Goal: Task Accomplishment & Management: Manage account settings

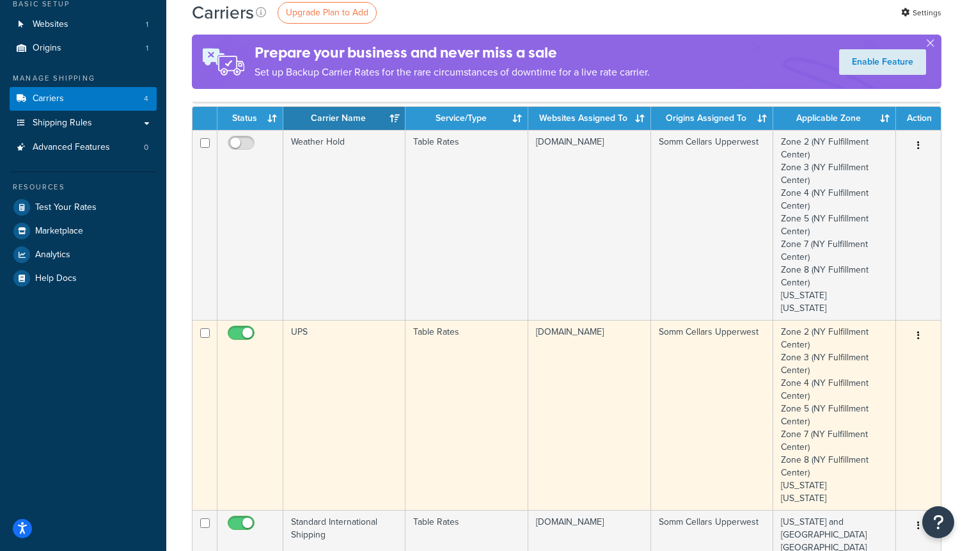
click at [915, 333] on button "button" at bounding box center [919, 336] width 18 height 20
click at [846, 355] on link "Edit" at bounding box center [866, 362] width 101 height 26
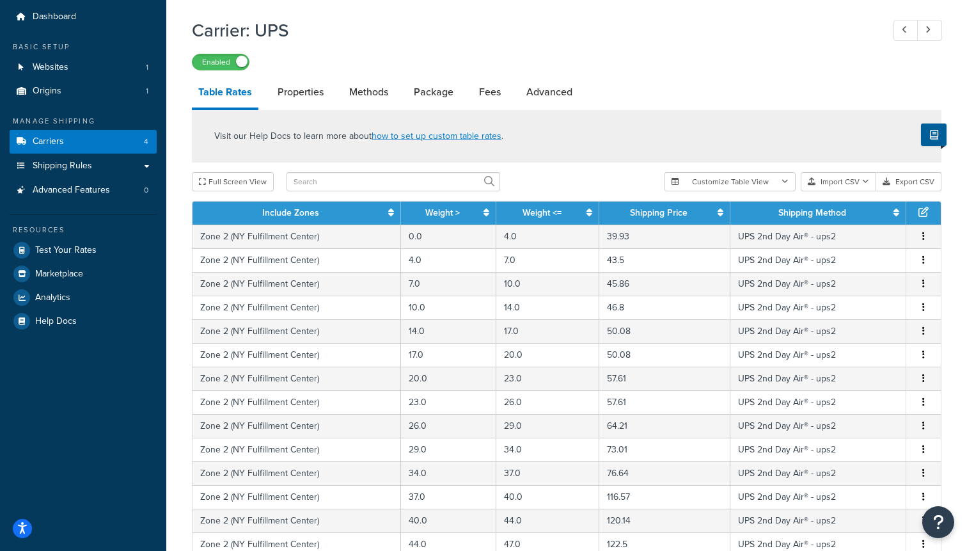
scroll to position [487, 0]
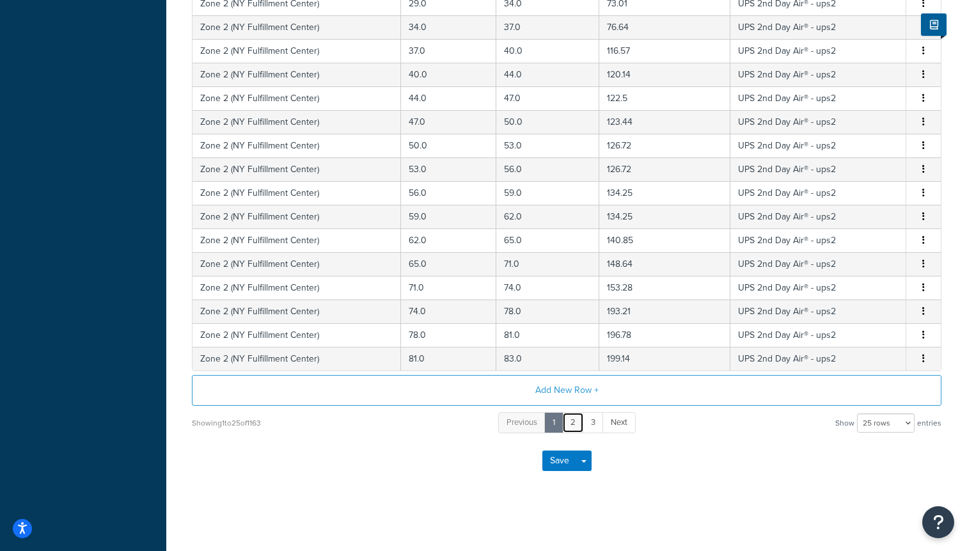
click at [566, 418] on link "2" at bounding box center [573, 422] width 22 height 21
click at [596, 422] on link "4" at bounding box center [603, 422] width 21 height 21
click at [891, 422] on select "10 rows 15 rows 25 rows 50 rows 100 rows 1000 rows" at bounding box center [886, 422] width 58 height 19
select select "1000"
click at [858, 413] on select "10 rows 15 rows 25 rows 50 rows 100 rows 1000 rows" at bounding box center [886, 422] width 58 height 19
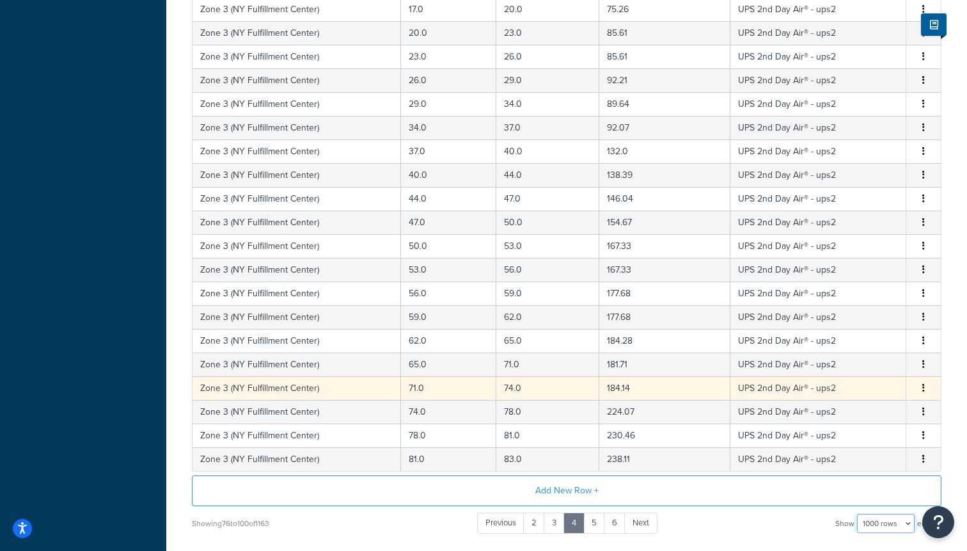
scroll to position [0, 0]
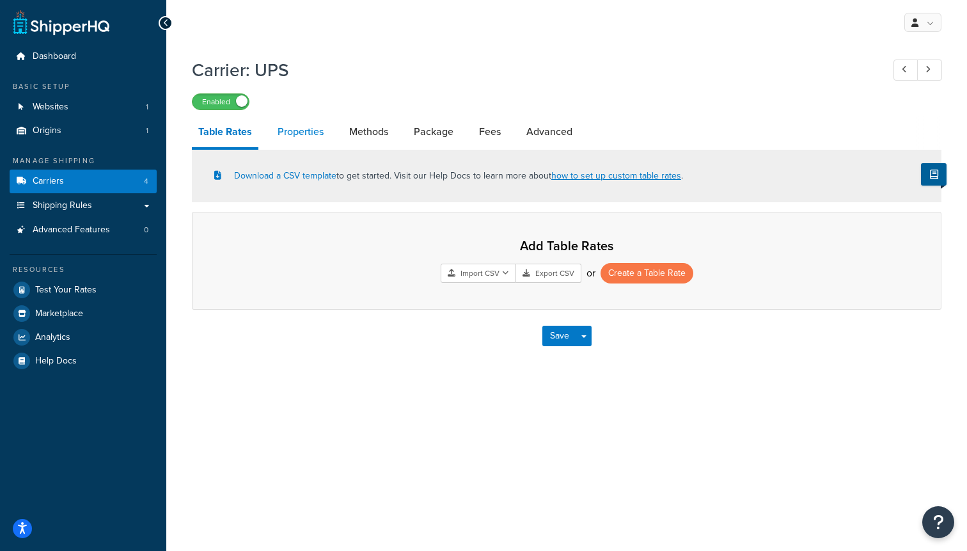
click at [297, 142] on link "Properties" at bounding box center [300, 131] width 59 height 31
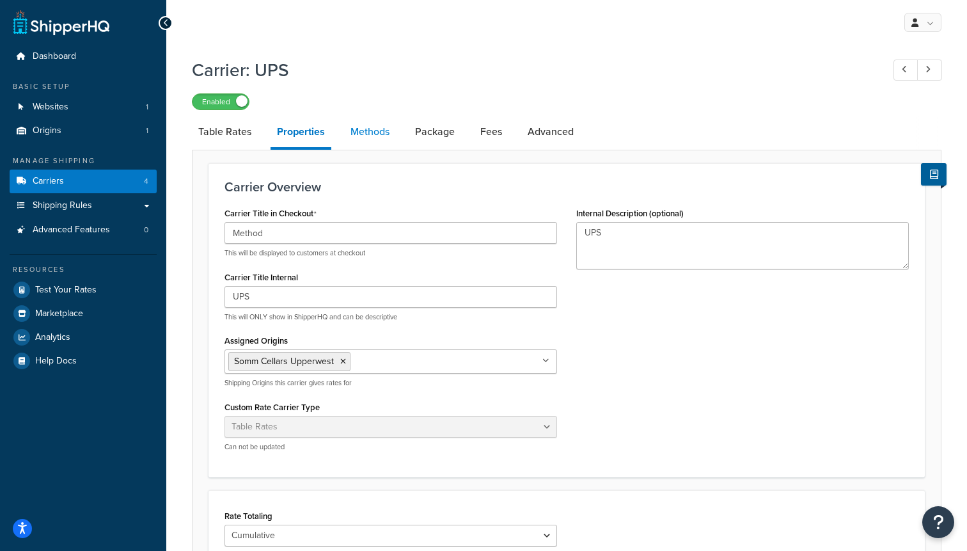
click at [359, 136] on link "Methods" at bounding box center [370, 131] width 52 height 31
select select "25"
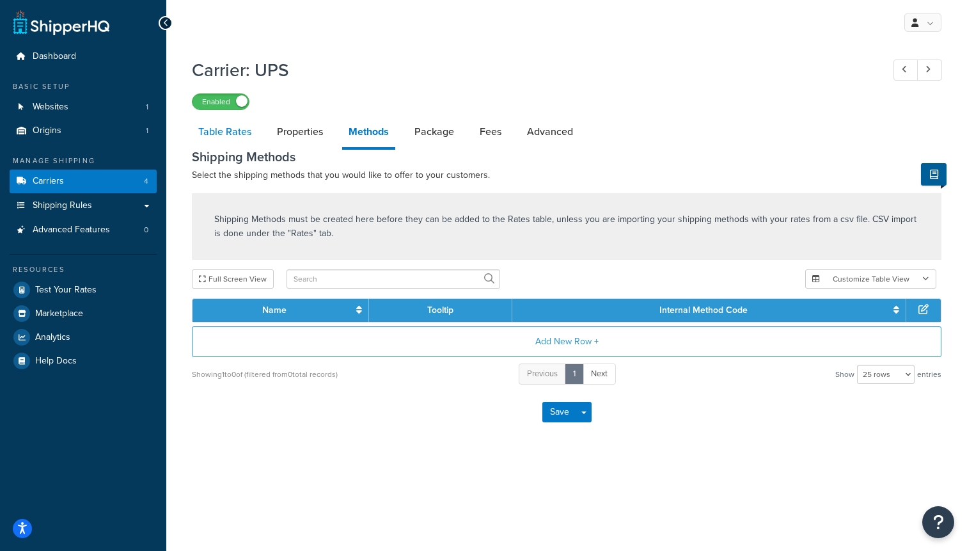
click at [227, 129] on link "Table Rates" at bounding box center [225, 131] width 66 height 31
select select "25"
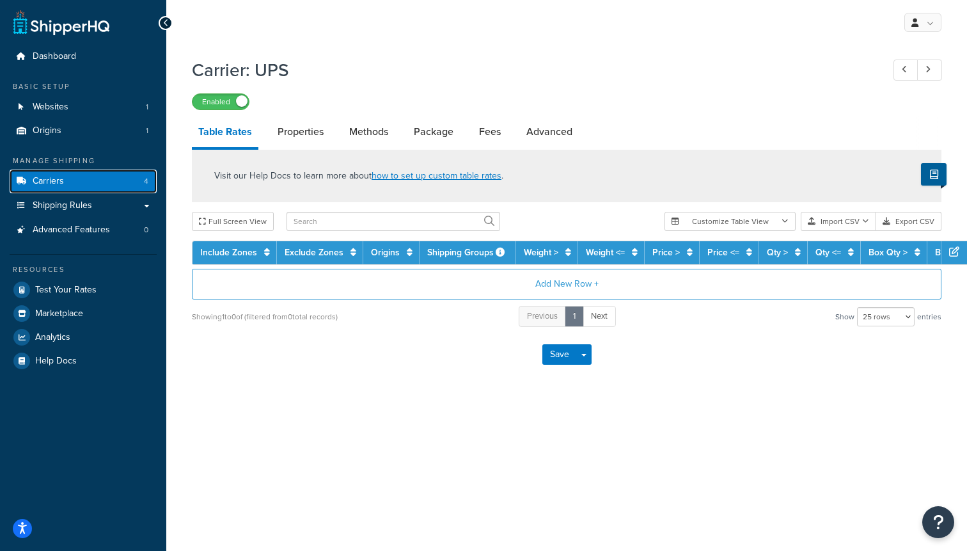
click at [98, 177] on link "Carriers 4" at bounding box center [83, 182] width 147 height 24
